Goal: Answer question/provide support

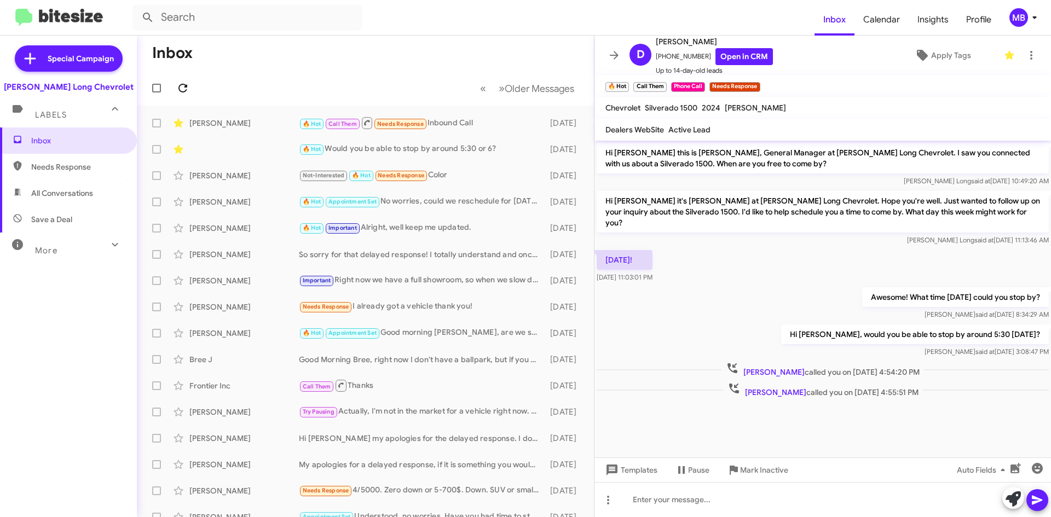
click at [187, 90] on icon at bounding box center [182, 88] width 13 height 13
click at [180, 124] on icon at bounding box center [178, 123] width 9 height 9
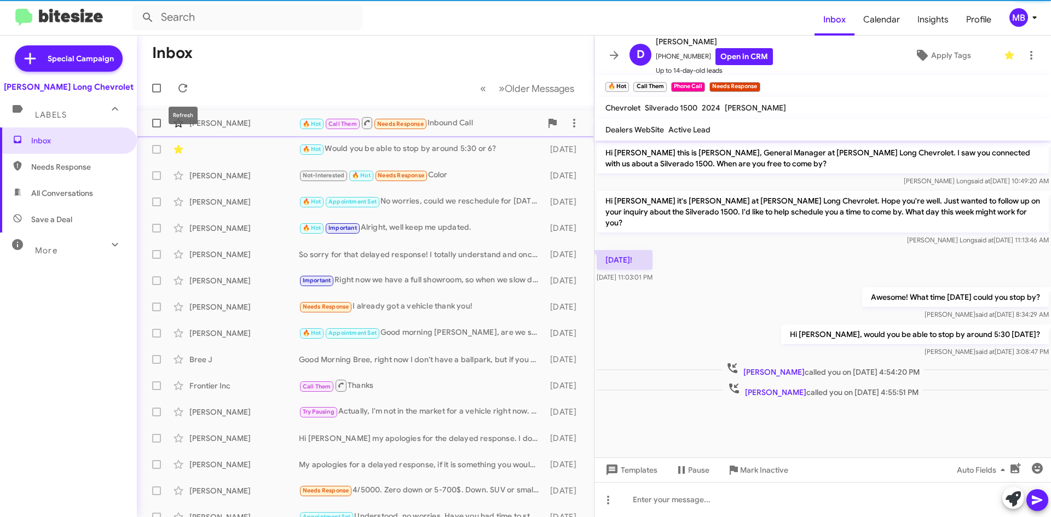
drag, startPoint x: 185, startPoint y: 87, endPoint x: 269, endPoint y: 110, distance: 87.5
click at [185, 86] on icon at bounding box center [182, 88] width 9 height 9
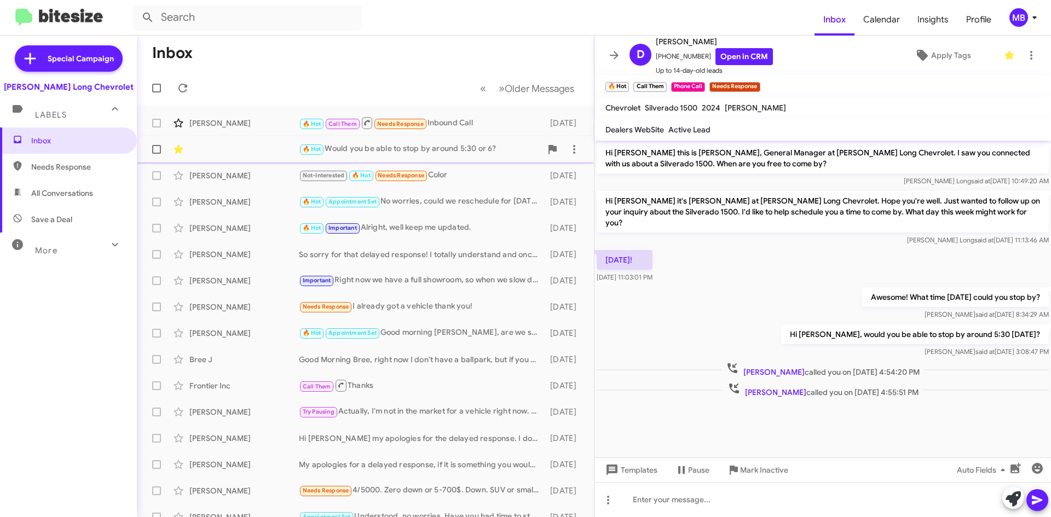
click at [448, 155] on div "🔥 Hot Would you be able to stop by around 5:30 or 6?" at bounding box center [420, 149] width 243 height 13
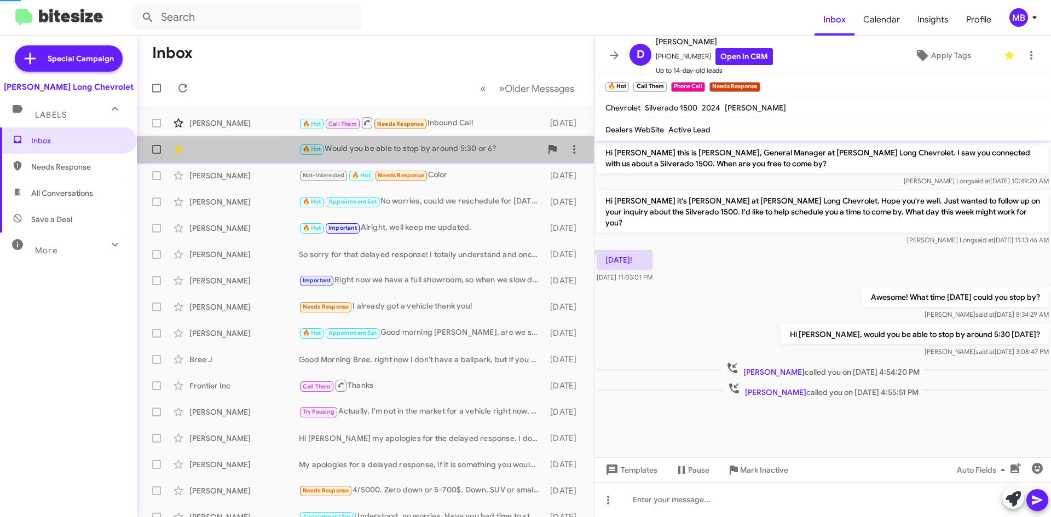
scroll to position [174, 0]
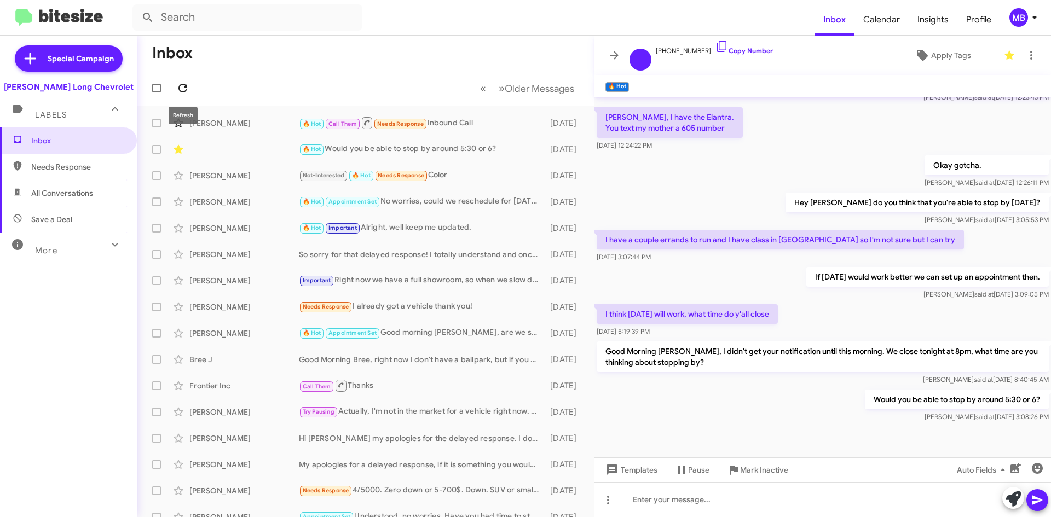
click at [188, 82] on icon at bounding box center [182, 88] width 13 height 13
click at [187, 80] on button at bounding box center [183, 88] width 22 height 22
click at [185, 83] on icon at bounding box center [182, 88] width 13 height 13
click at [183, 89] on icon at bounding box center [182, 88] width 13 height 13
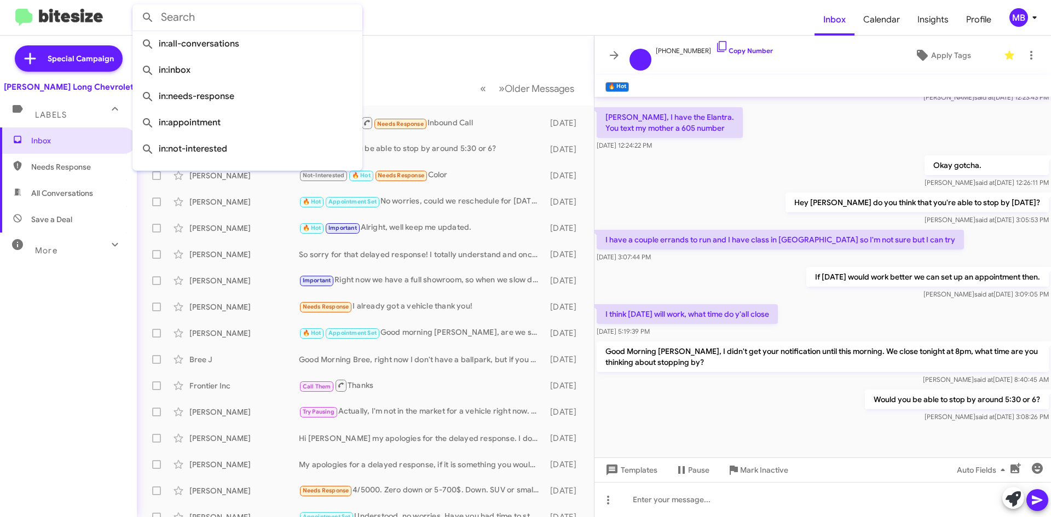
click at [220, 21] on input "text" at bounding box center [247, 17] width 230 height 26
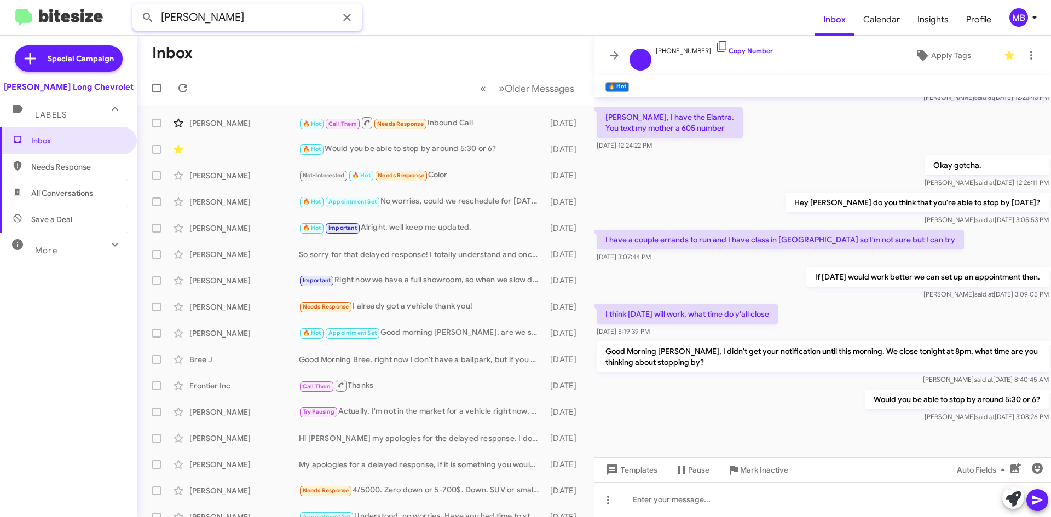
type input "[PERSON_NAME]"
click at [137, 7] on button at bounding box center [148, 18] width 22 height 22
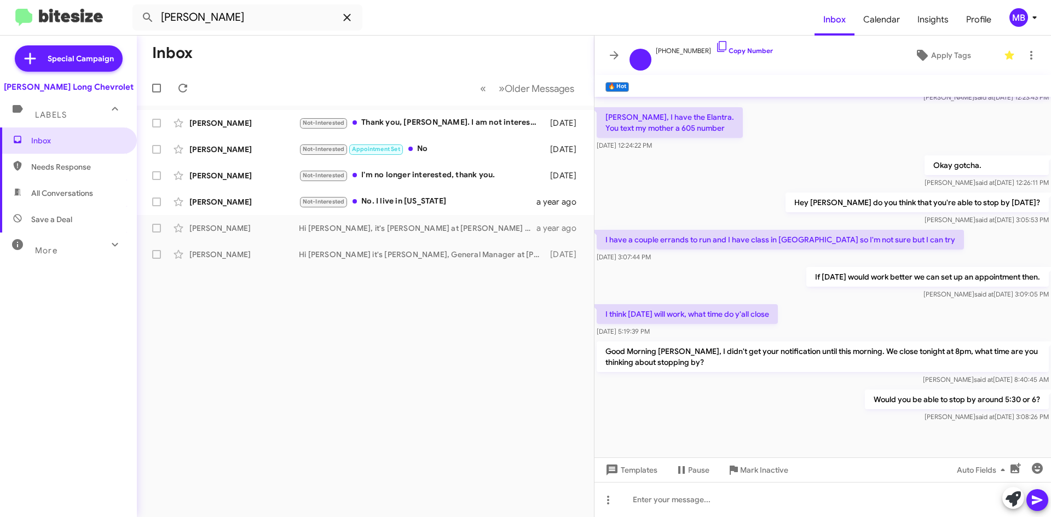
click at [342, 16] on icon at bounding box center [347, 17] width 13 height 13
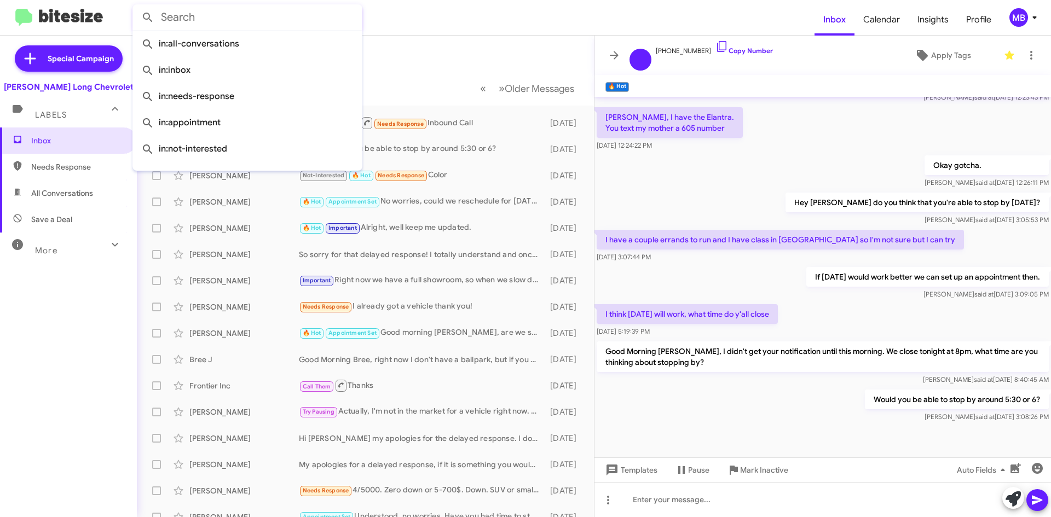
drag, startPoint x: 418, startPoint y: 76, endPoint x: 354, endPoint y: 85, distance: 64.2
click at [414, 79] on mat-toolbar-row "« Previous » Next Older Messages" at bounding box center [365, 88] width 457 height 35
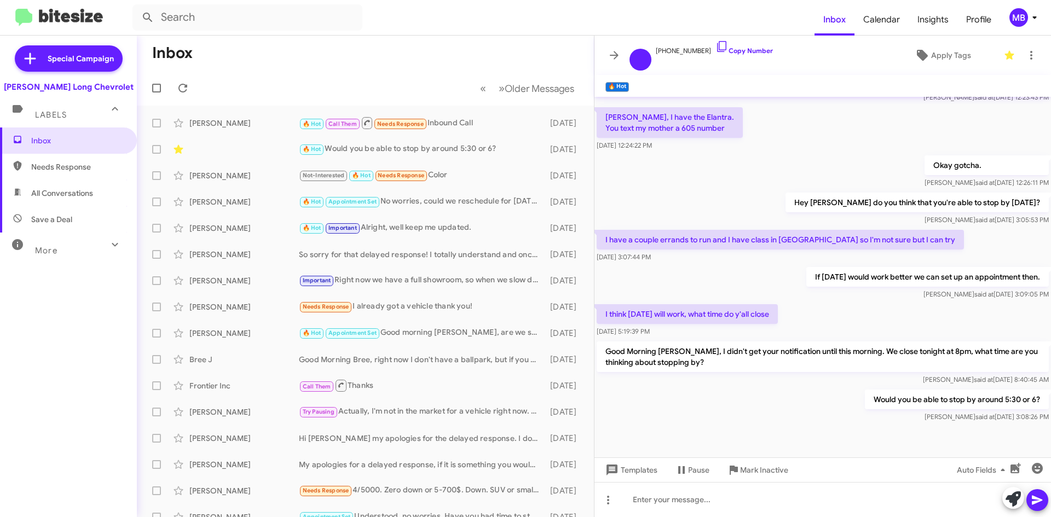
click at [50, 191] on span "All Conversations" at bounding box center [62, 193] width 62 height 11
type input "in:all-conversations"
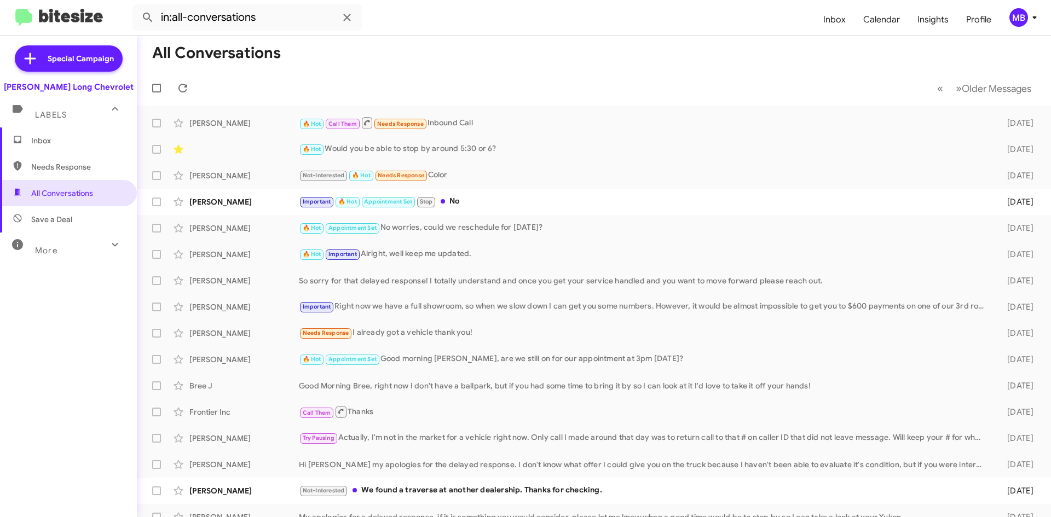
scroll to position [55, 0]
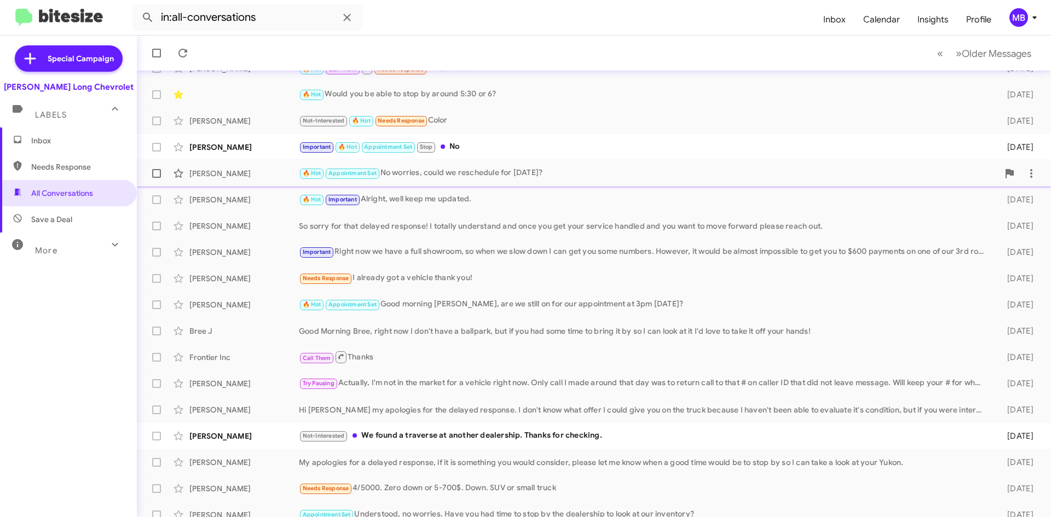
click at [556, 165] on div "[PERSON_NAME] 🔥 Hot Appointment Set No worries, could we reschedule for [DATE]?…" at bounding box center [594, 174] width 897 height 22
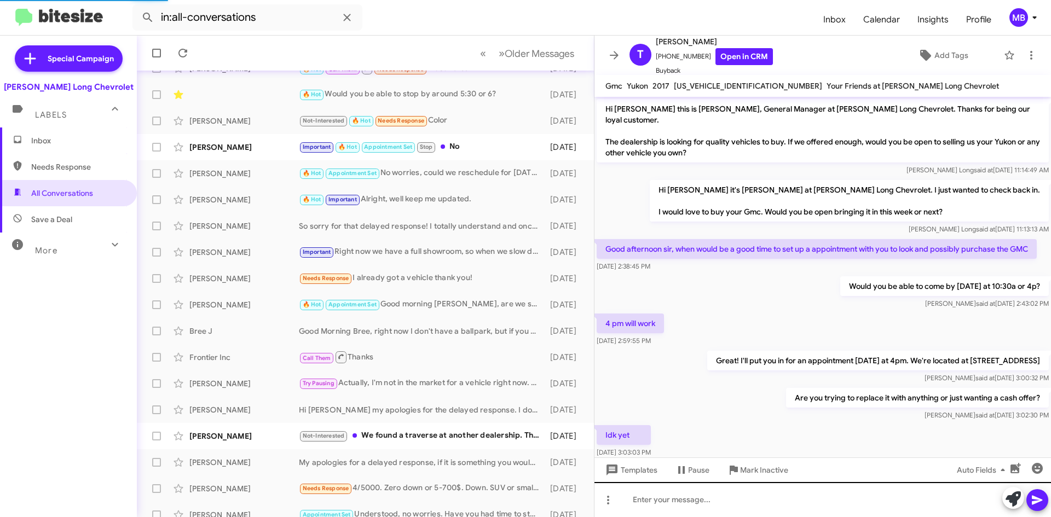
scroll to position [247, 0]
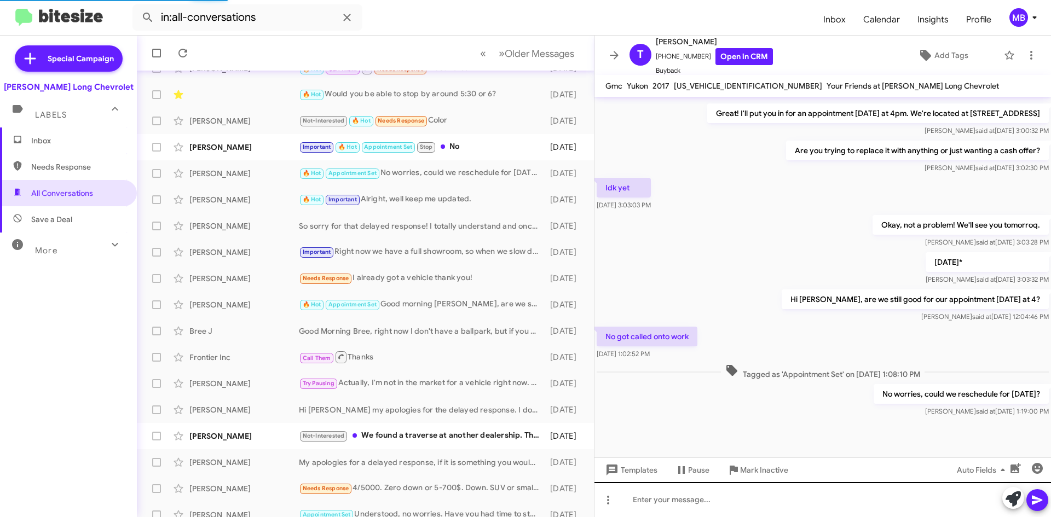
click at [746, 486] on div "Hi [PERSON_NAME] this is [PERSON_NAME], General Manager at [PERSON_NAME] Long C…" at bounding box center [823, 307] width 457 height 420
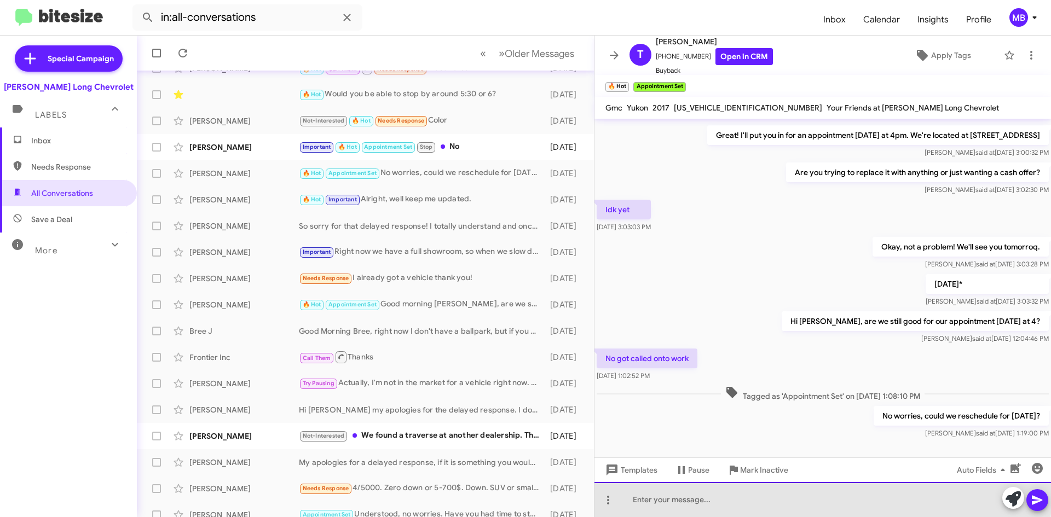
click at [747, 497] on div at bounding box center [823, 499] width 457 height 35
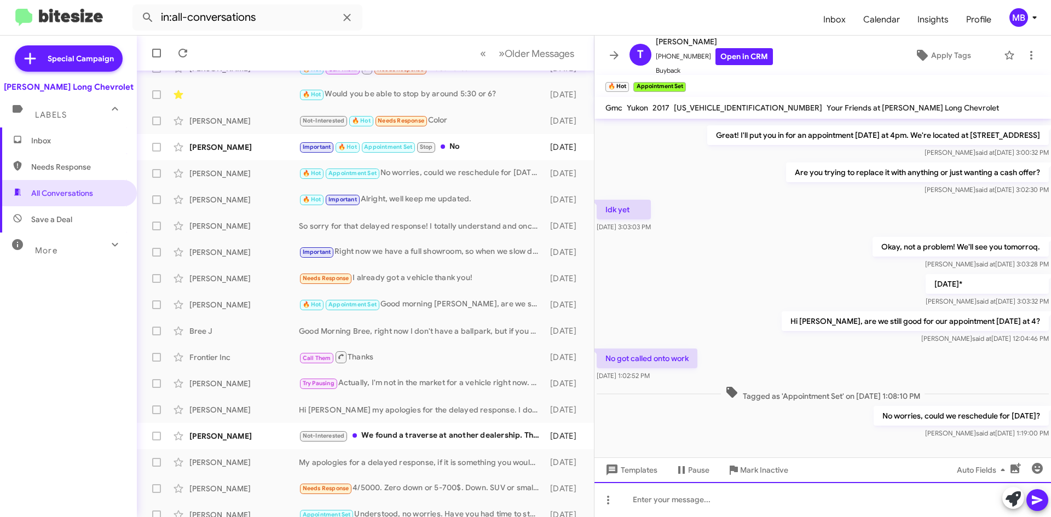
click at [747, 497] on div at bounding box center [823, 499] width 457 height 35
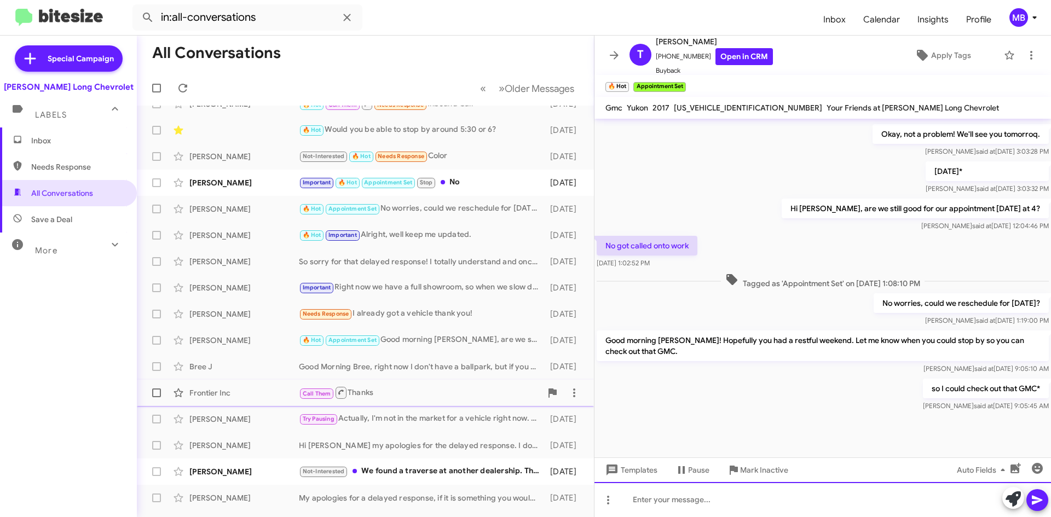
scroll to position [0, 0]
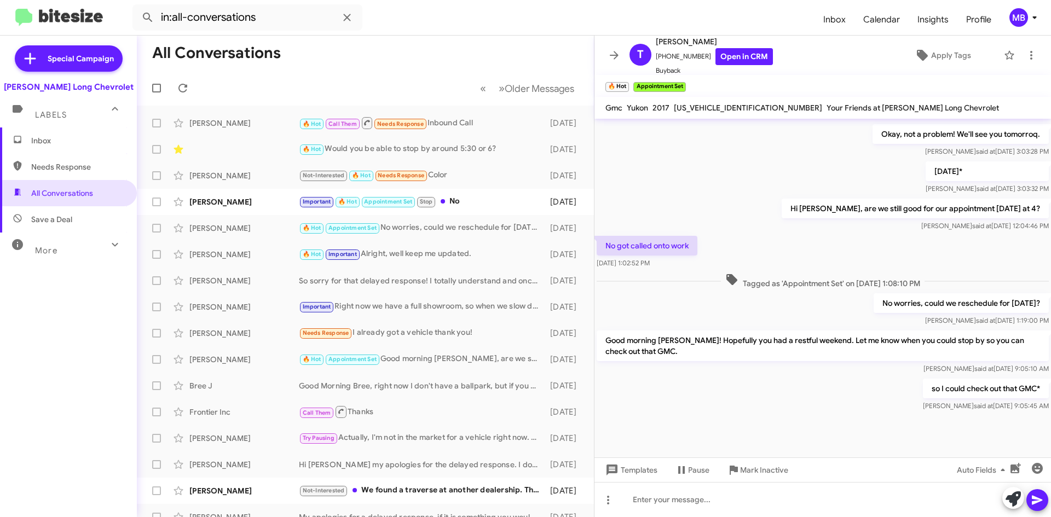
click at [65, 147] on span "Inbox" at bounding box center [68, 141] width 137 height 26
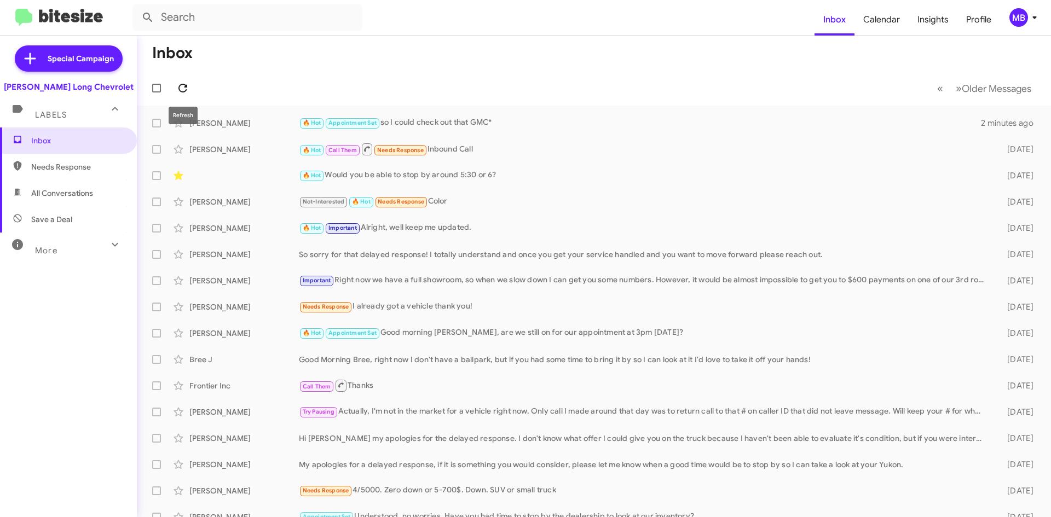
click at [181, 91] on icon at bounding box center [182, 88] width 9 height 9
click at [183, 87] on icon at bounding box center [182, 88] width 13 height 13
click at [179, 91] on icon at bounding box center [182, 88] width 13 height 13
